Goal: Information Seeking & Learning: Compare options

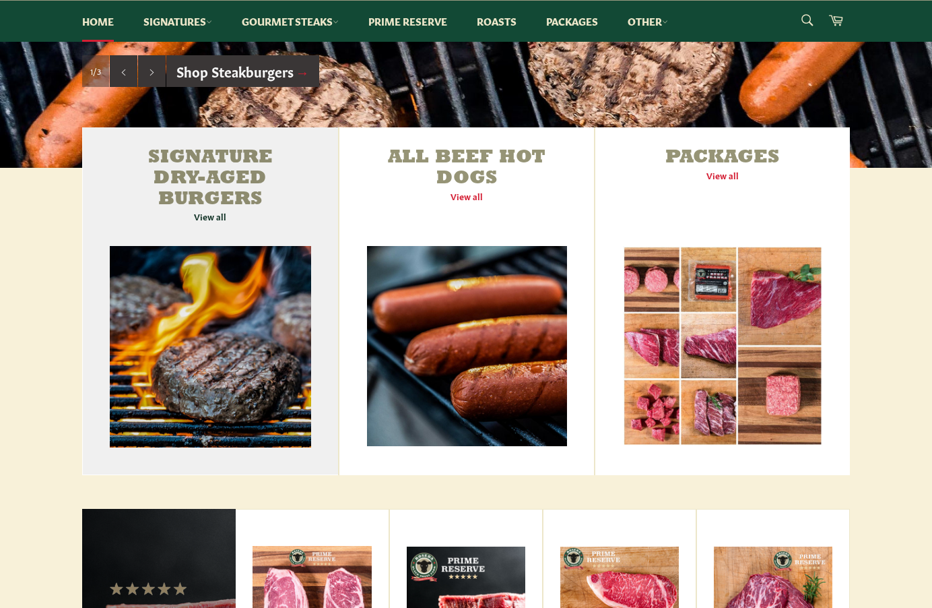
scroll to position [472, 0]
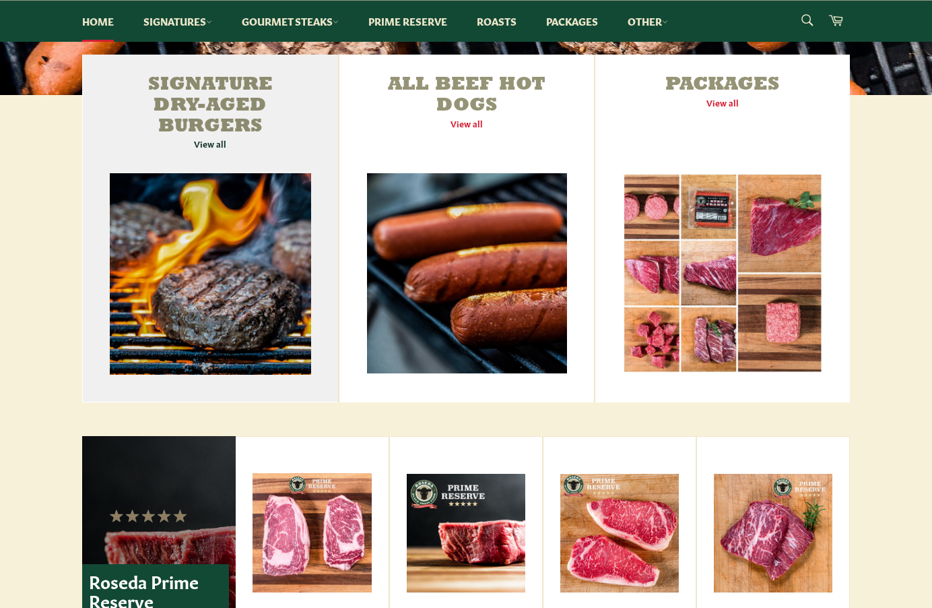
click at [207, 82] on link "Signature Dry-Aged Burgers View all" at bounding box center [210, 229] width 256 height 348
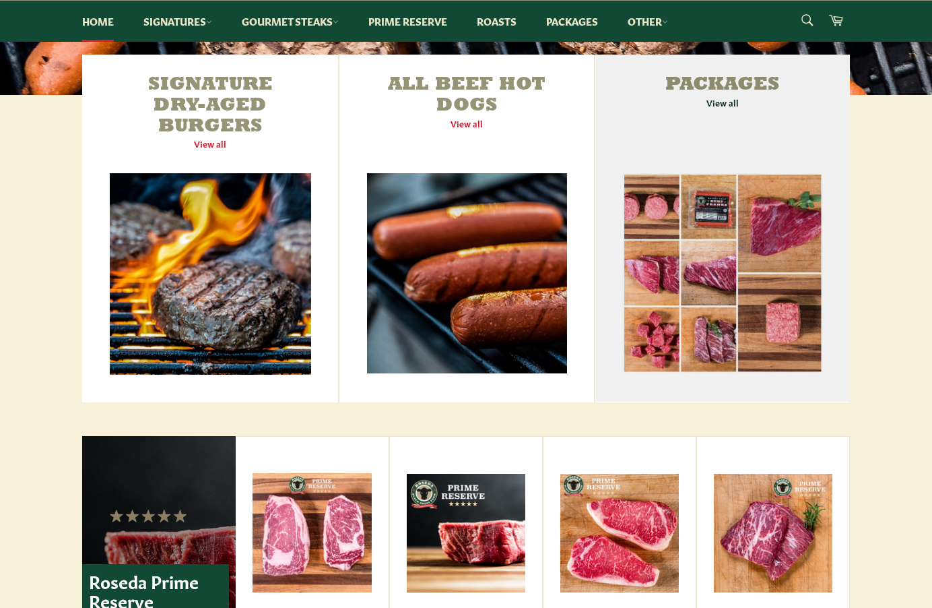
scroll to position [404, 0]
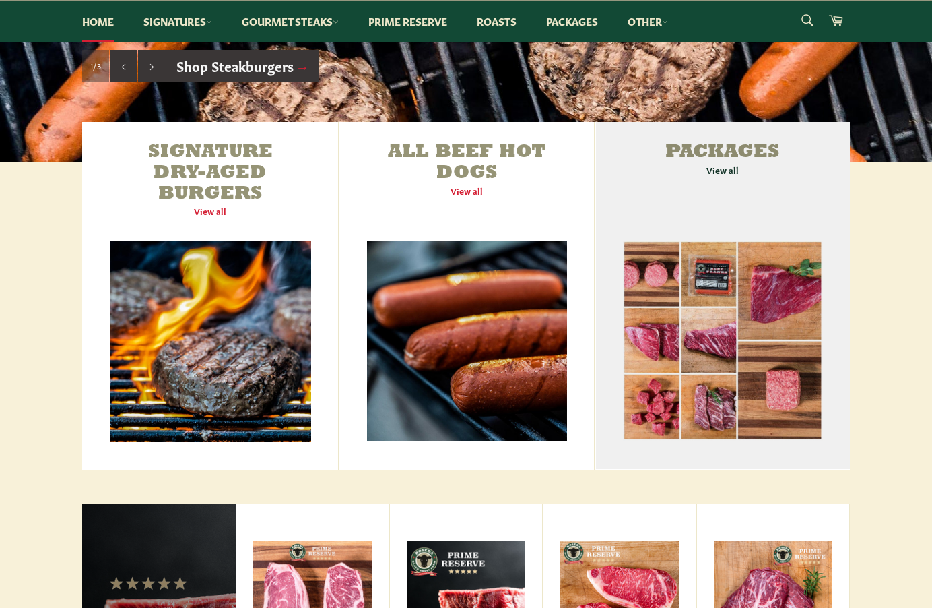
click at [724, 168] on link "Packages View all" at bounding box center [723, 296] width 255 height 348
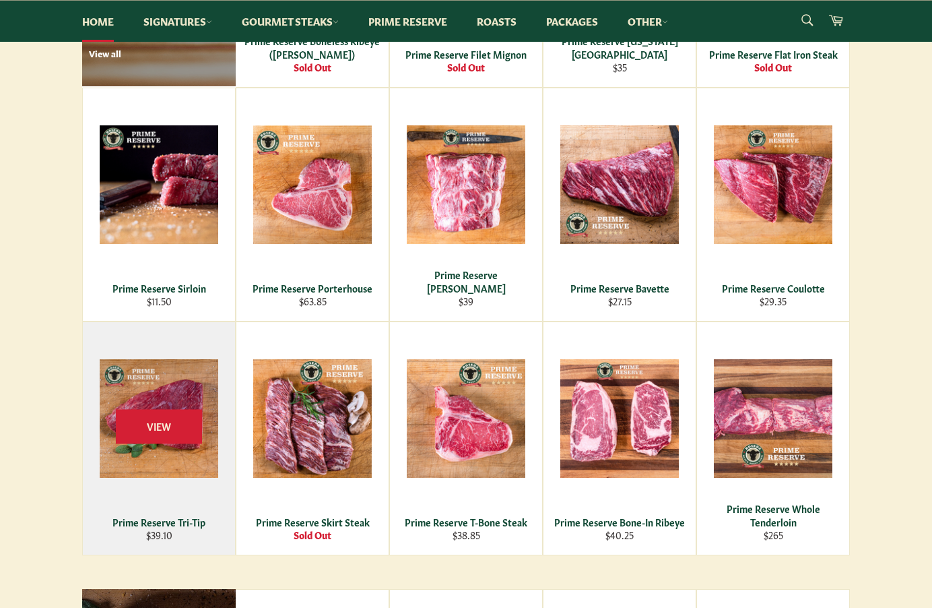
scroll to position [1078, 0]
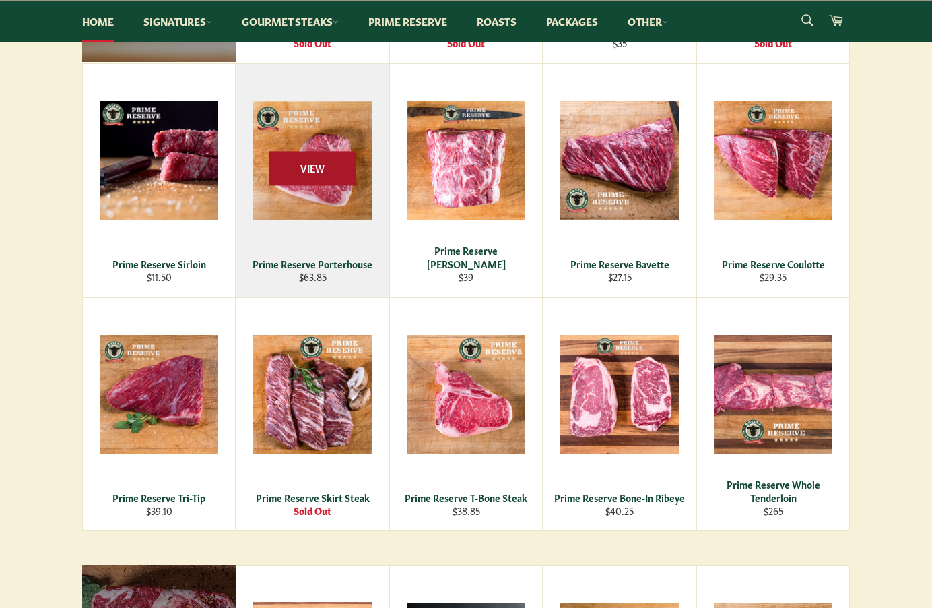
click at [320, 181] on span "View" at bounding box center [312, 168] width 86 height 34
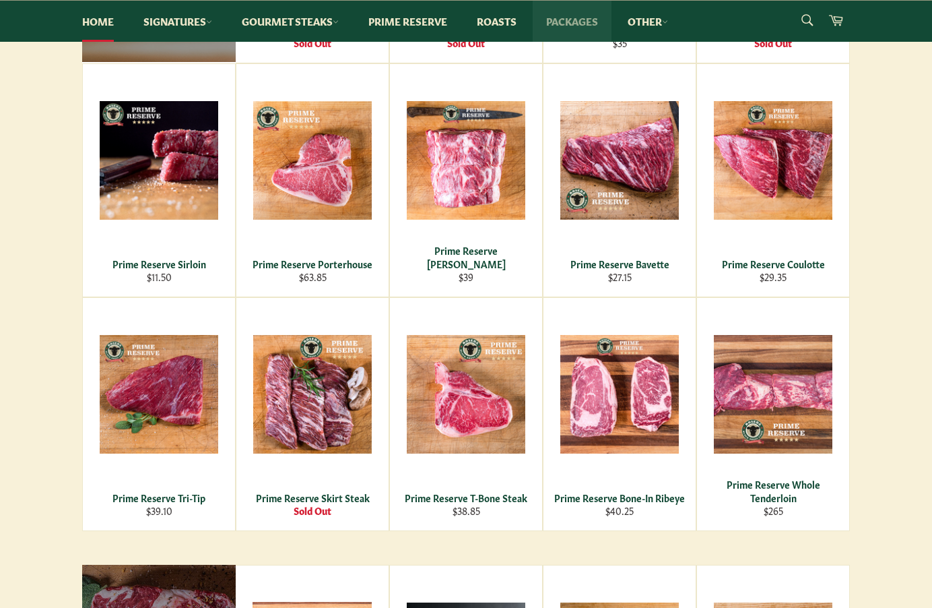
click at [588, 22] on link "Packages" at bounding box center [572, 21] width 79 height 41
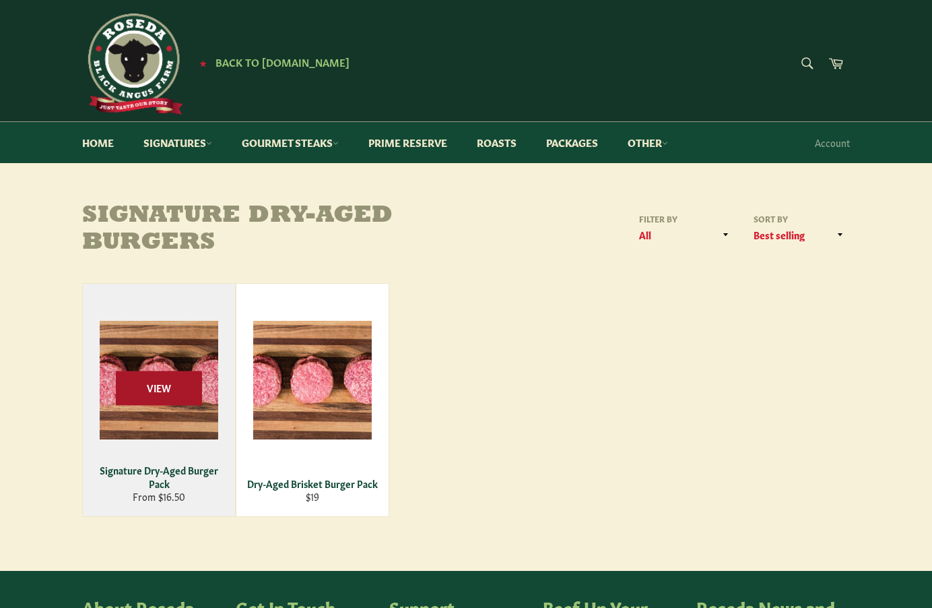
click at [154, 377] on span "View" at bounding box center [159, 388] width 86 height 34
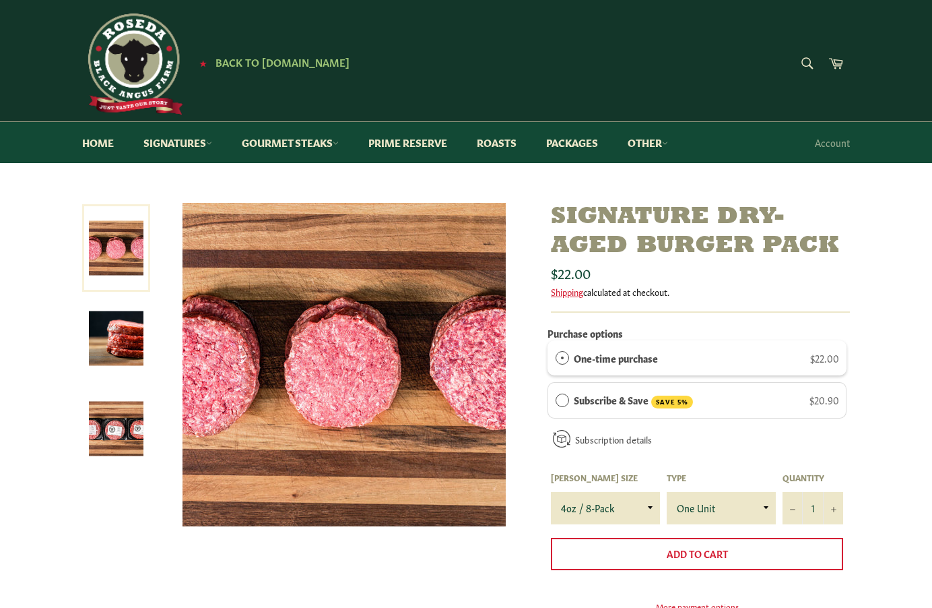
scroll to position [67, 0]
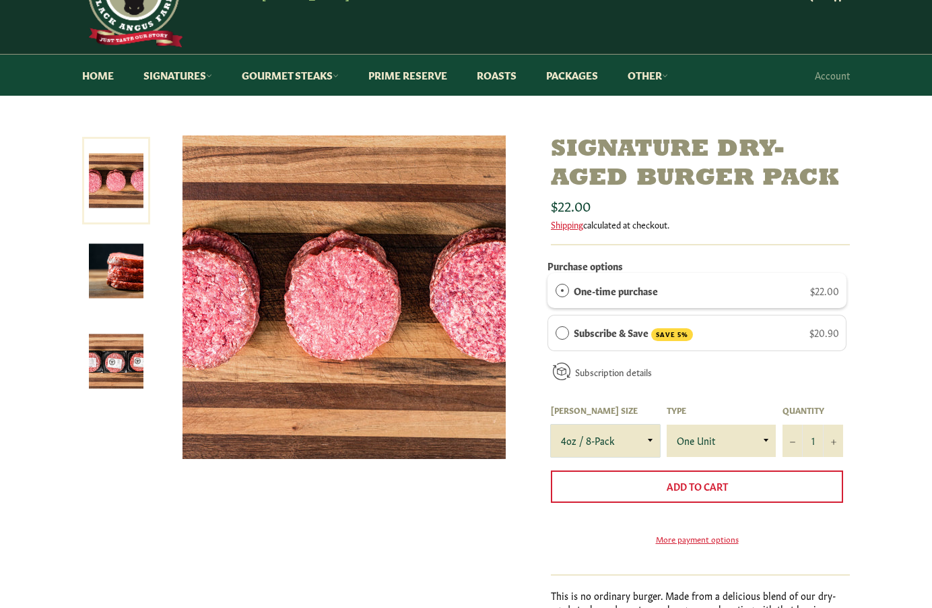
click at [612, 428] on select "4oz / 8-Pack 6oz / 4-Pack 8oz / 4-Pack" at bounding box center [605, 440] width 109 height 32
click at [338, 455] on img at bounding box center [344, 296] width 323 height 323
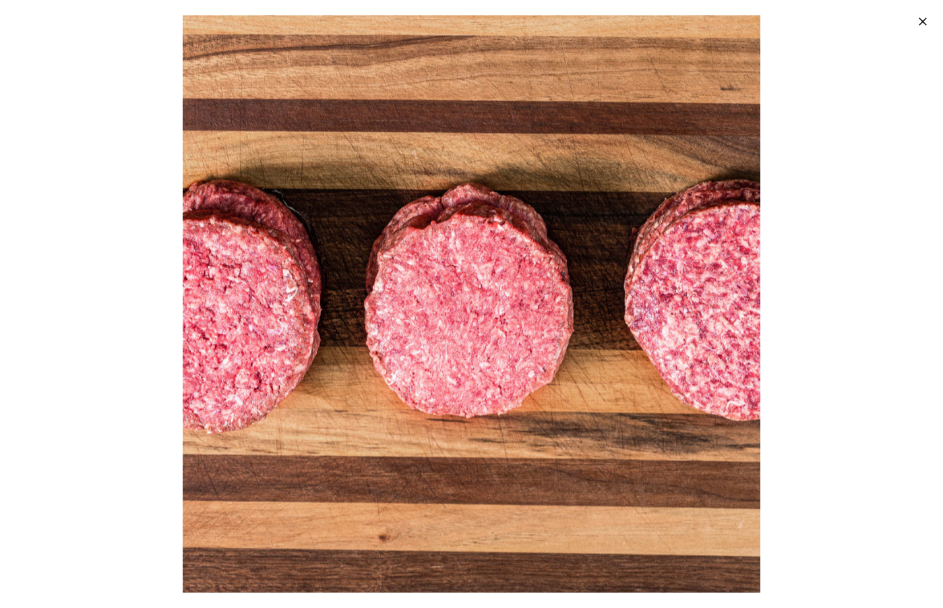
click at [232, 409] on img at bounding box center [471, 303] width 577 height 577
click at [932, 30] on button ""Close (esc)"" at bounding box center [921, 21] width 42 height 42
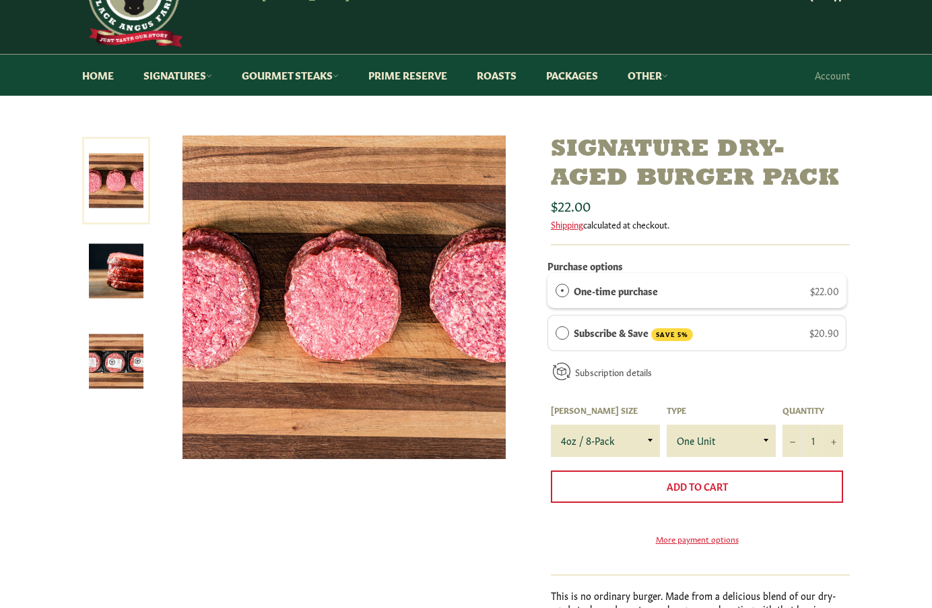
click at [116, 357] on img at bounding box center [116, 361] width 55 height 55
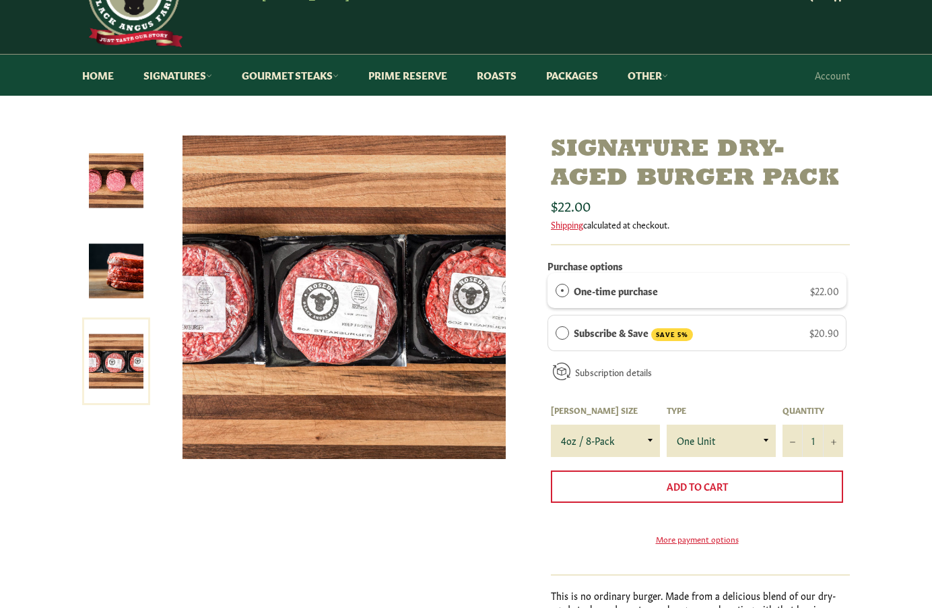
click at [117, 371] on link at bounding box center [116, 361] width 68 height 88
click at [355, 328] on img at bounding box center [344, 296] width 323 height 323
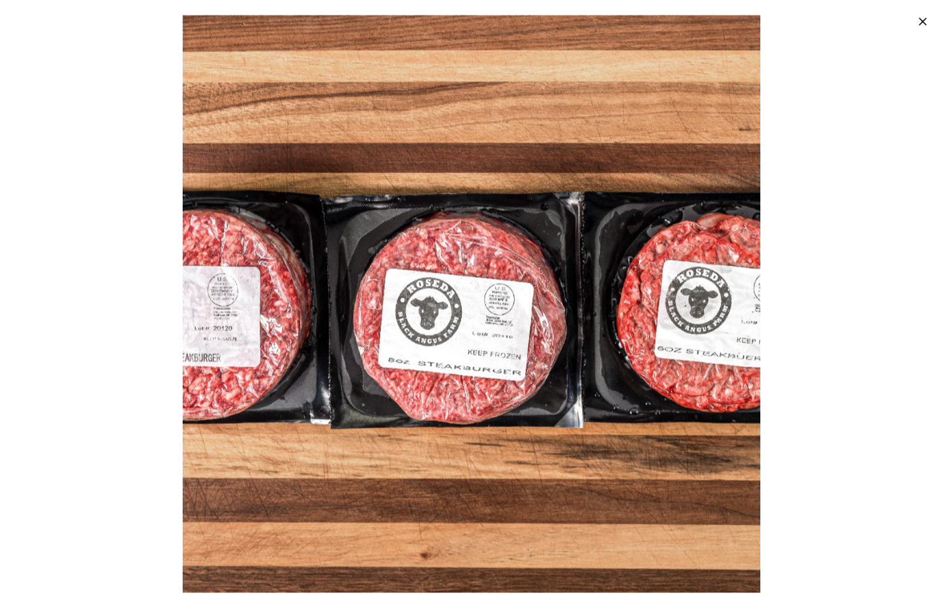
click at [418, 443] on img at bounding box center [471, 303] width 577 height 577
click at [922, 16] on icon "button" at bounding box center [922, 21] width 13 height 13
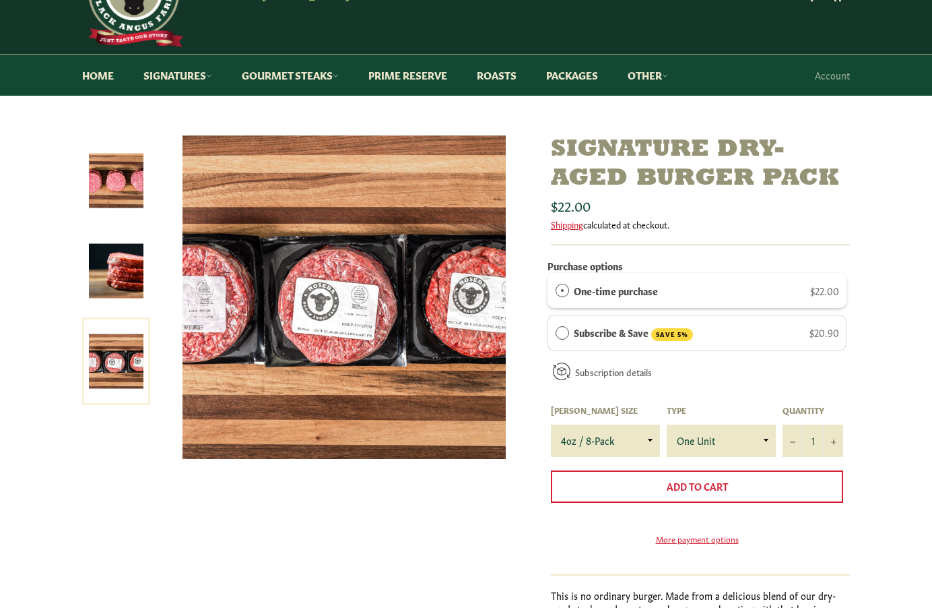
click at [151, 501] on div "Signature Dry-Aged Burger Pack Sale Regular price Shipping" at bounding box center [460, 412] width 782 height 554
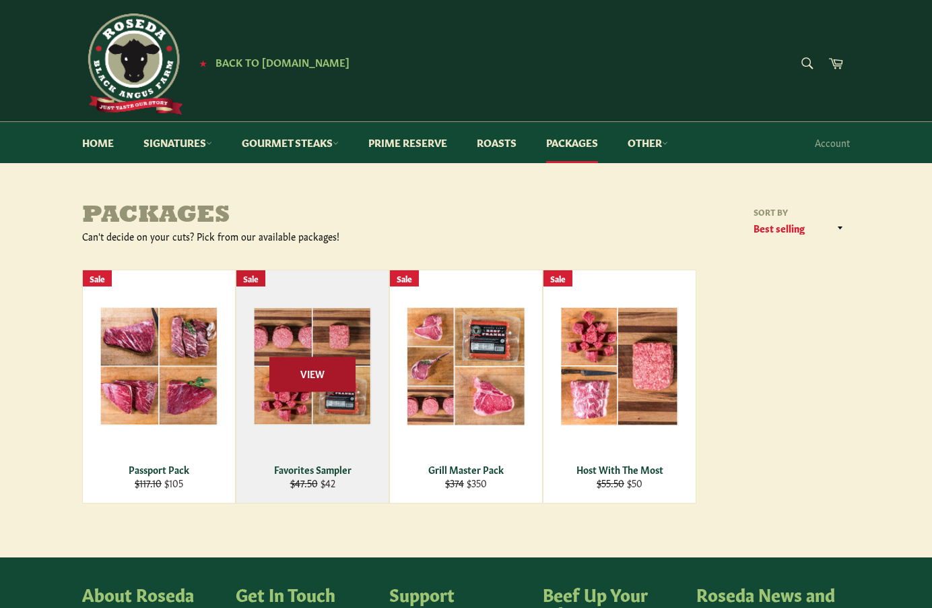
click at [307, 372] on span "View" at bounding box center [312, 374] width 86 height 34
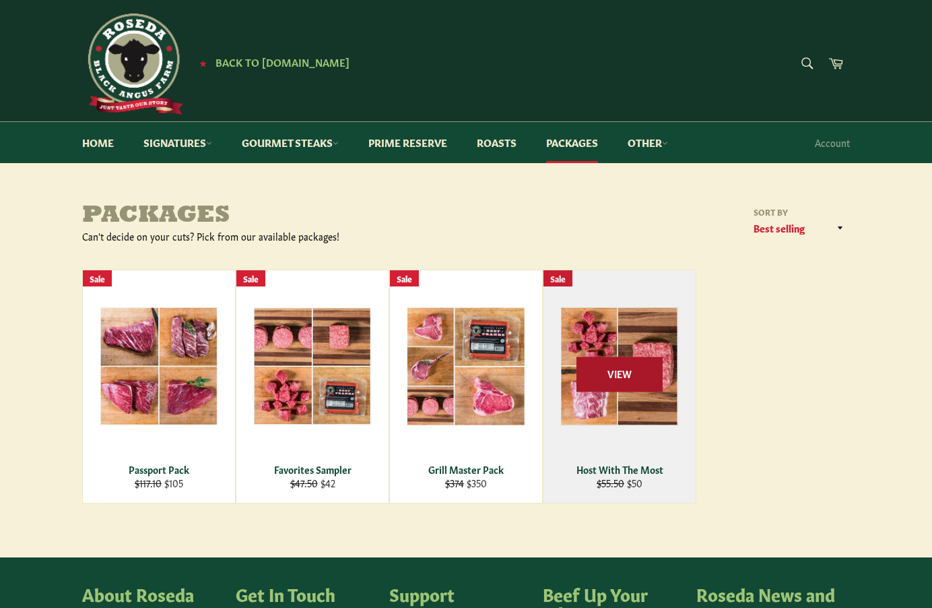
click at [633, 368] on span "View" at bounding box center [620, 374] width 86 height 34
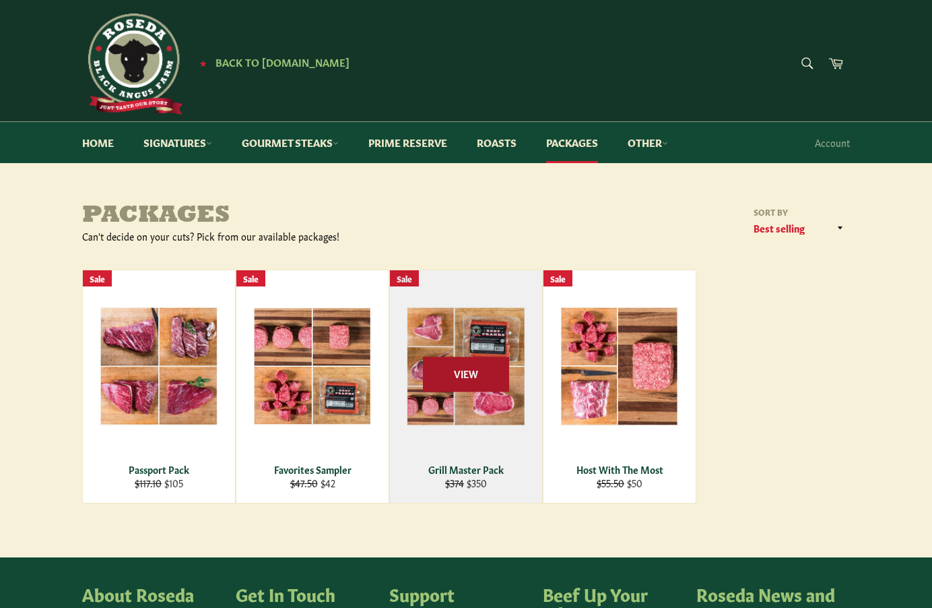
click at [476, 380] on span "View" at bounding box center [466, 374] width 86 height 34
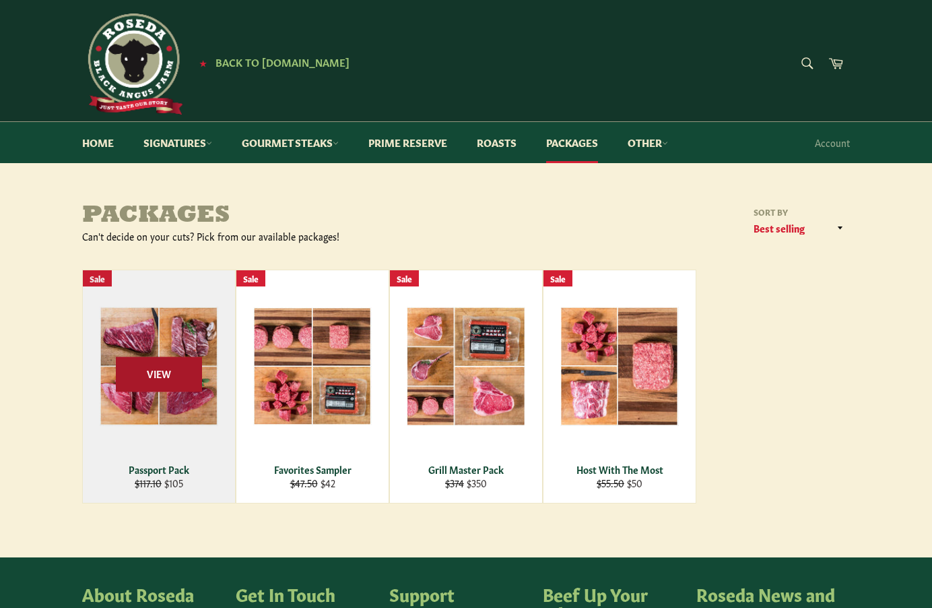
click at [147, 370] on span "View" at bounding box center [159, 374] width 86 height 34
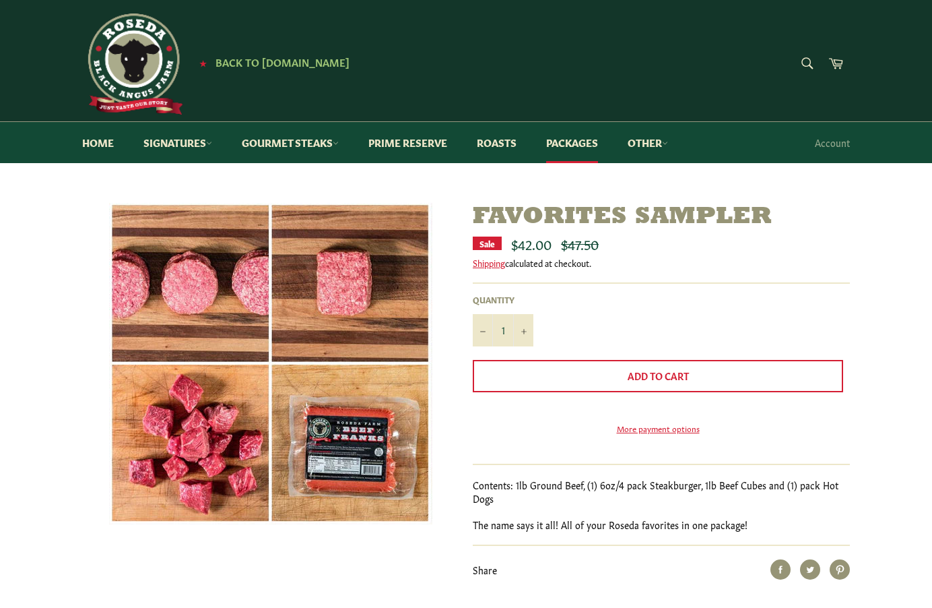
click at [210, 307] on img at bounding box center [270, 363] width 323 height 321
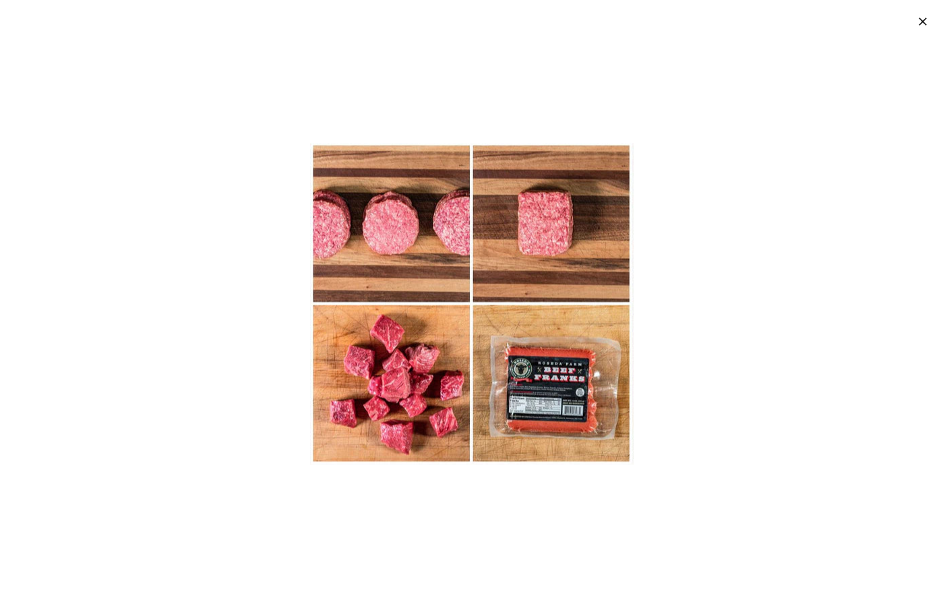
click at [400, 278] on img at bounding box center [471, 304] width 323 height 321
click at [920, 15] on icon "button" at bounding box center [922, 21] width 13 height 13
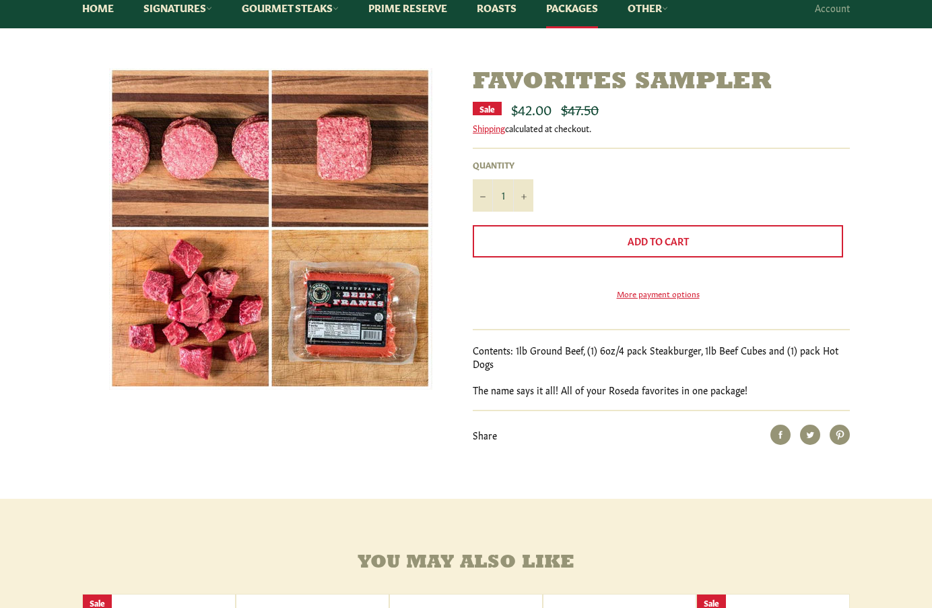
scroll to position [67, 0]
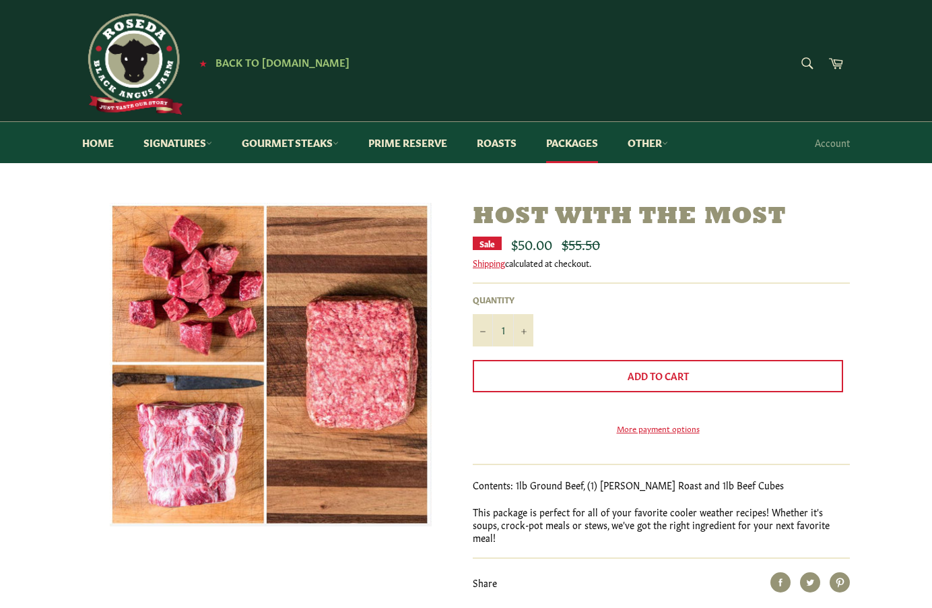
scroll to position [67, 0]
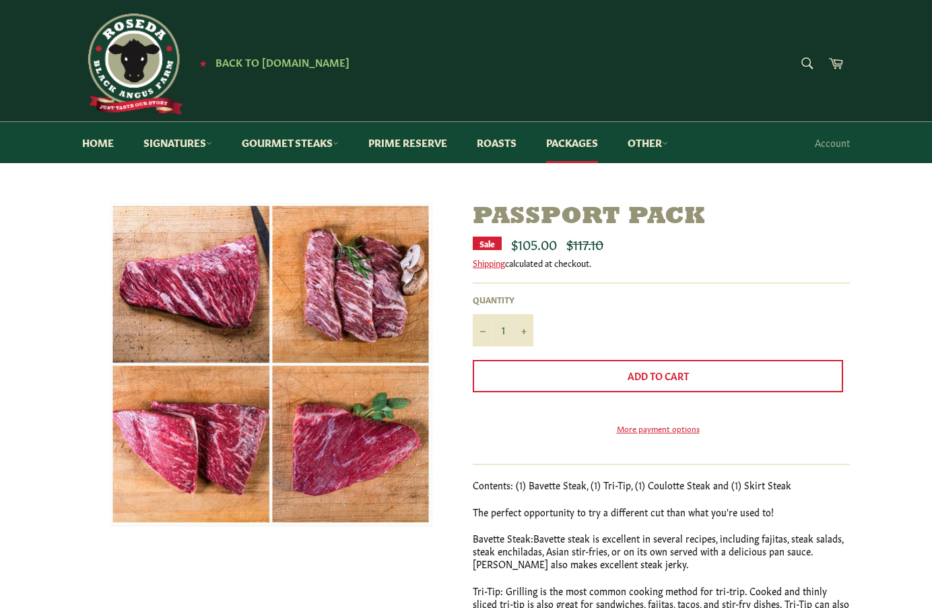
click at [742, 245] on ul "Sale $105.00 Regular price $117.10" at bounding box center [661, 242] width 377 height 13
click at [567, 144] on link "Packages" at bounding box center [572, 142] width 79 height 41
